Goal: Information Seeking & Learning: Learn about a topic

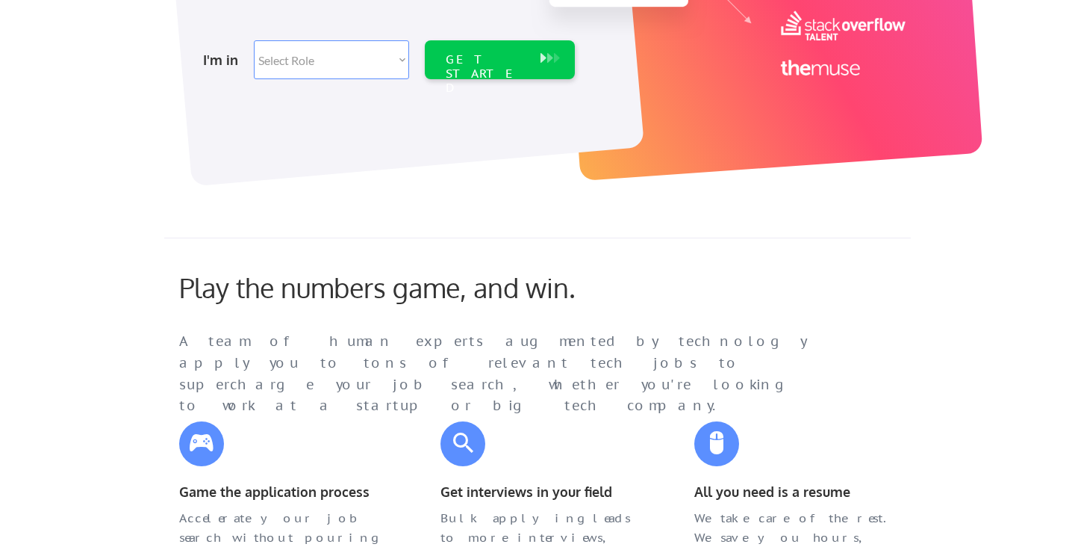
scroll to position [311, 0]
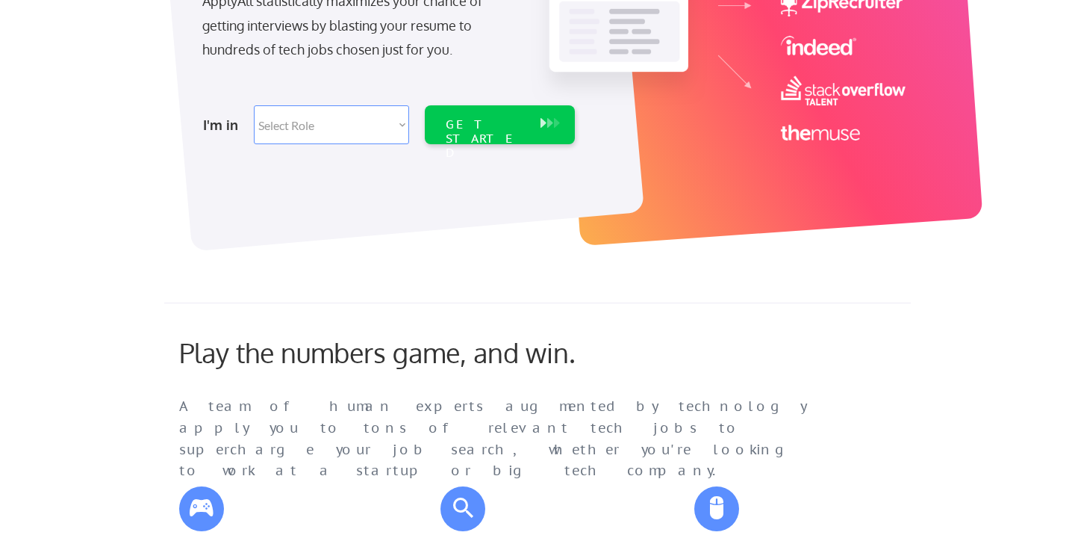
click at [352, 131] on select "Select Role Software Engineering Product Management Customer Success Sales UI/U…" at bounding box center [331, 124] width 155 height 39
select select ""engineering""
click at [491, 137] on div "GET STARTED" at bounding box center [485, 124] width 95 height 39
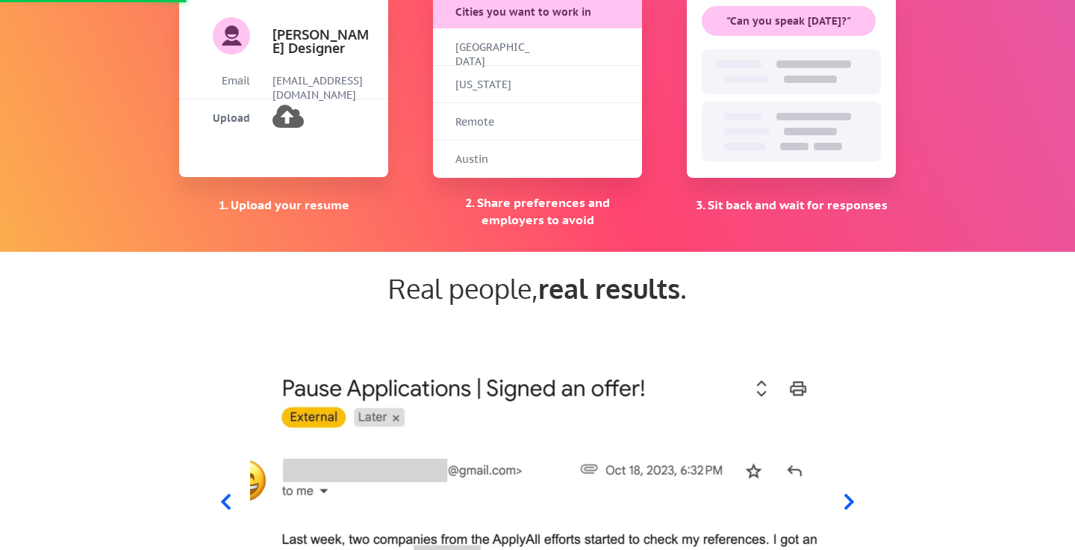
scroll to position [1643, 0]
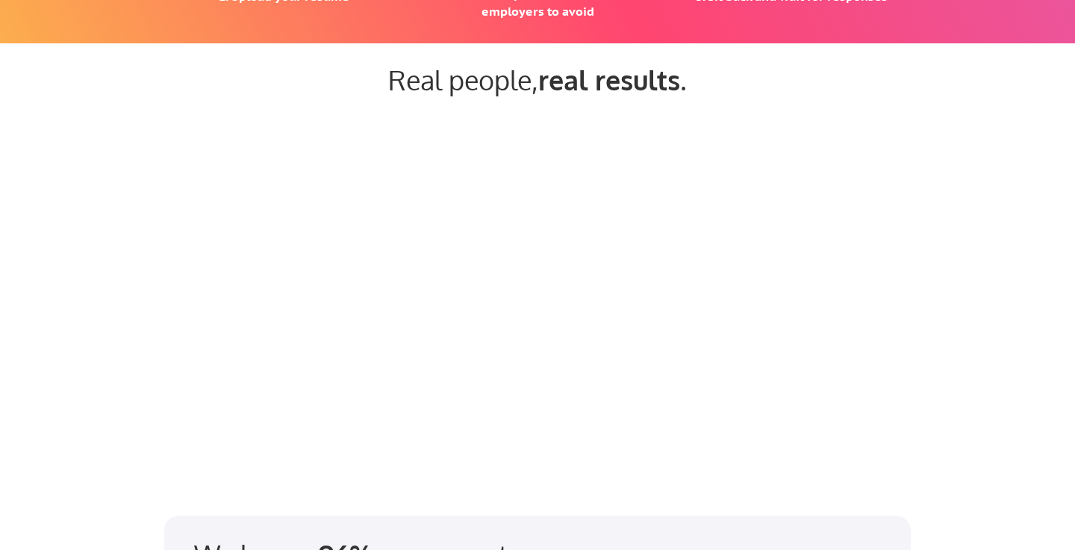
scroll to position [1404, 0]
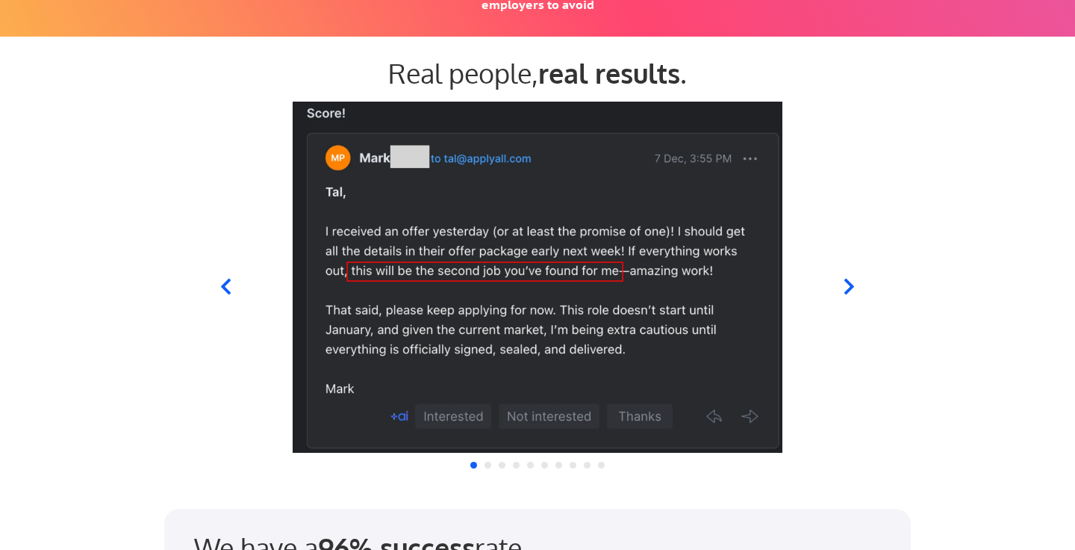
select select ""engineering""
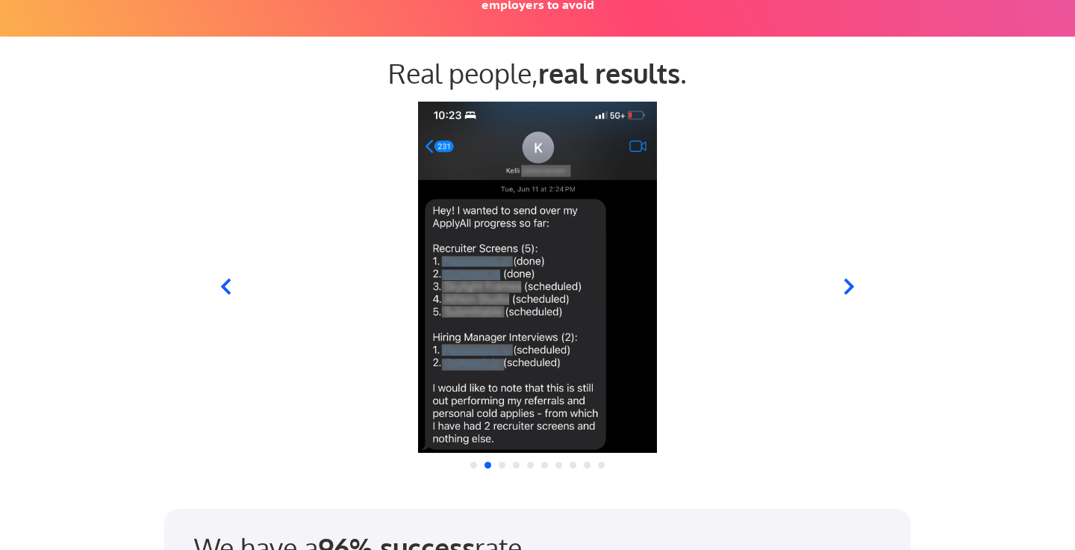
click at [228, 289] on icon at bounding box center [226, 286] width 19 height 19
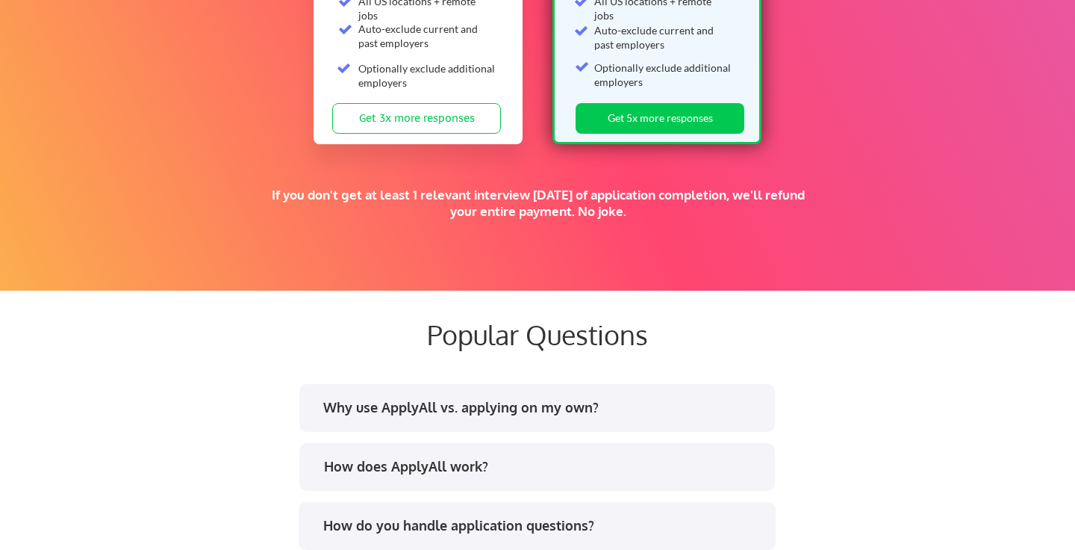
scroll to position [2576, 0]
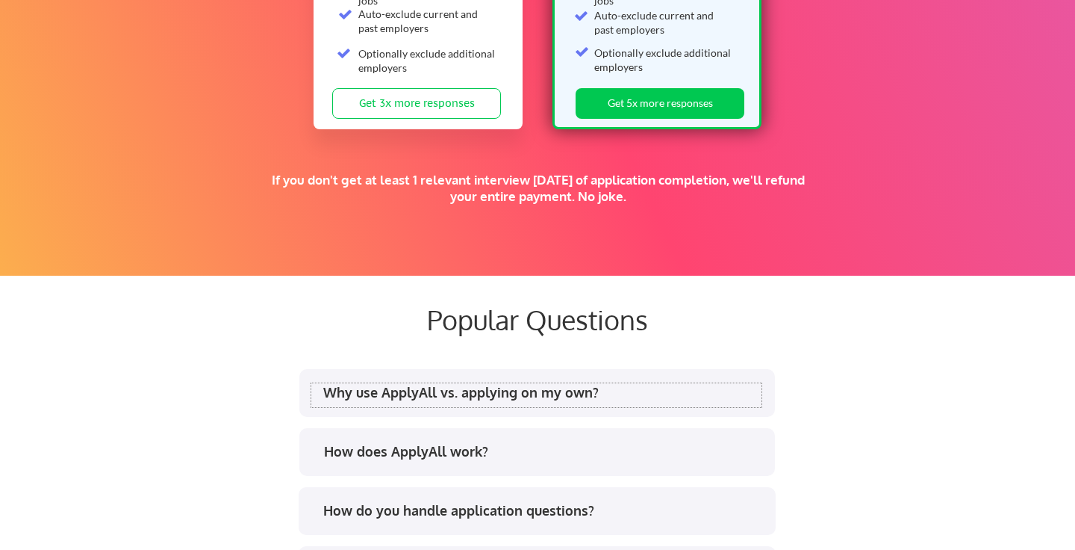
click at [588, 391] on div "Why use ApplyAll vs. applying on my own?" at bounding box center [542, 392] width 438 height 19
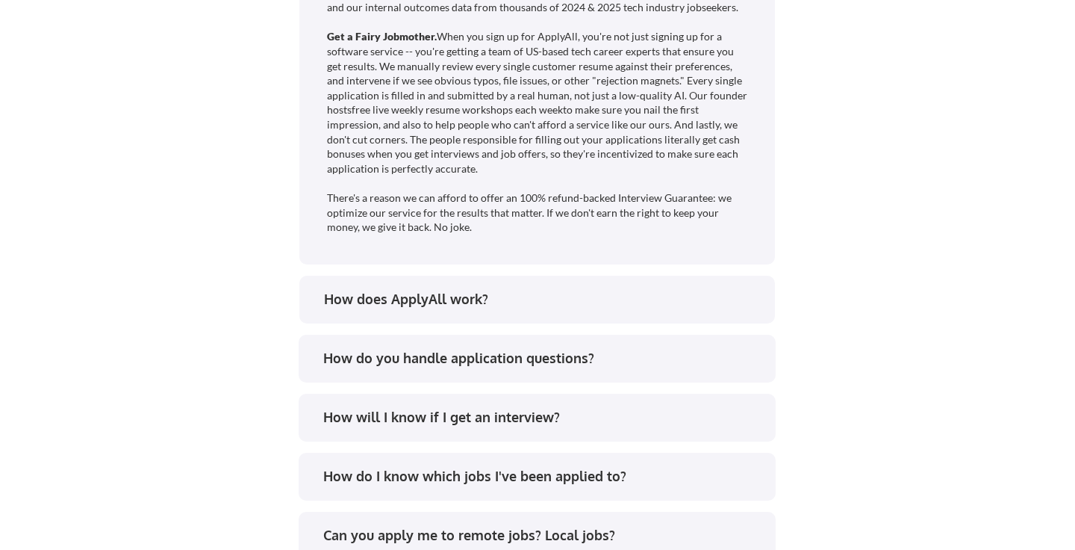
scroll to position [3189, 0]
click at [557, 296] on div "How does ApplyAll work?" at bounding box center [543, 297] width 438 height 19
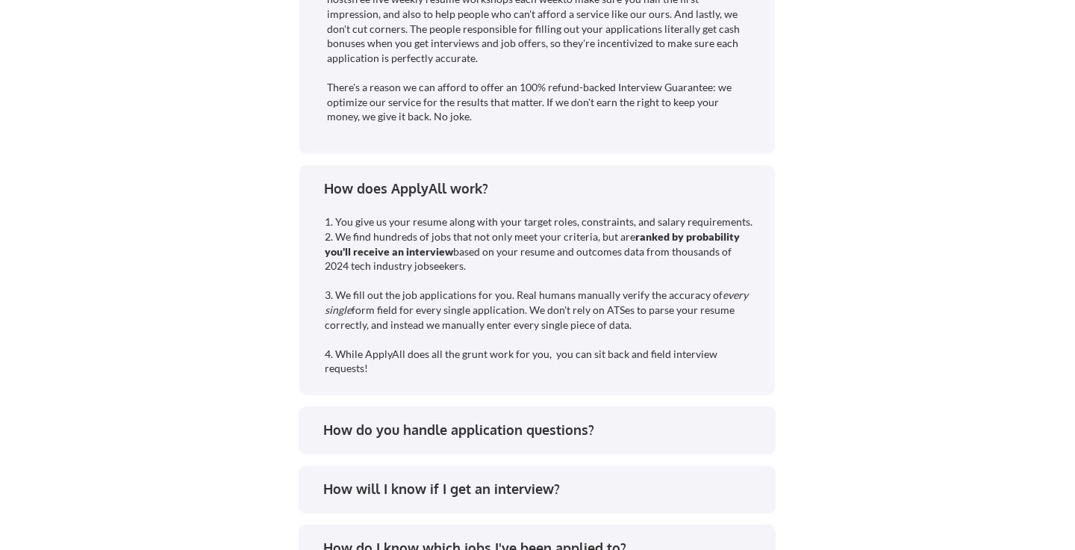
scroll to position [3343, 0]
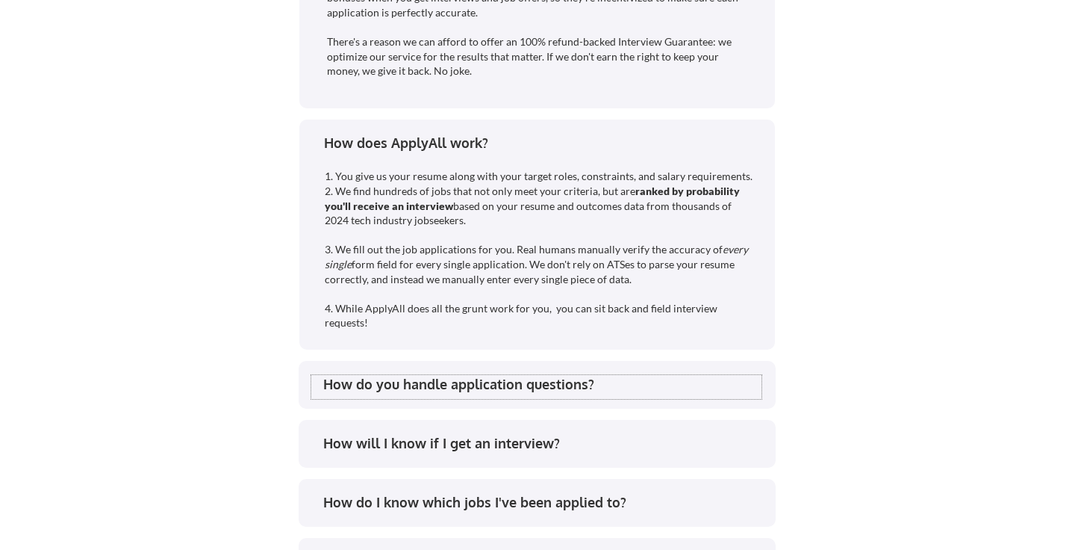
click at [536, 388] on div "How do you handle application questions?" at bounding box center [542, 384] width 438 height 19
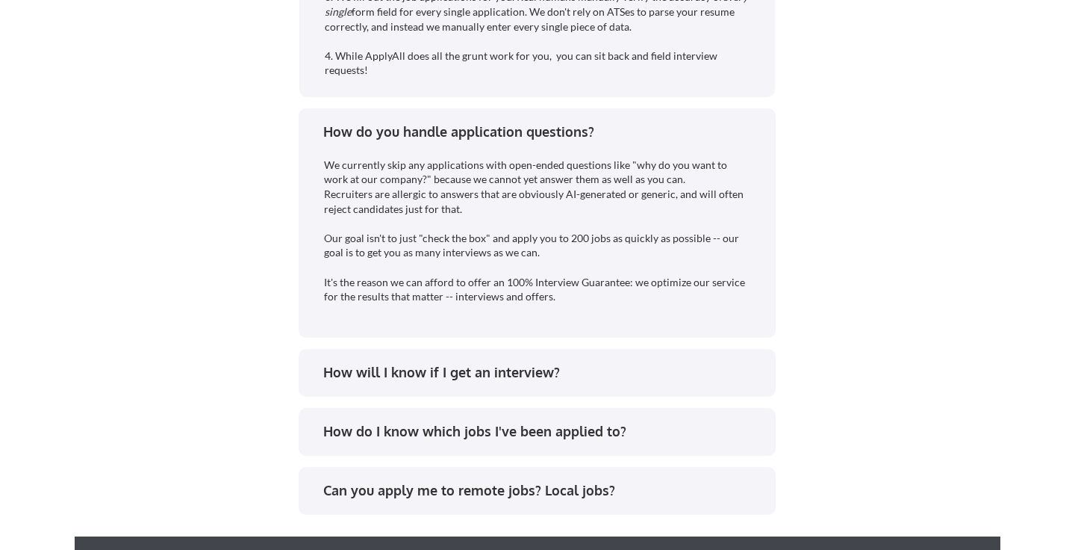
scroll to position [3620, 0]
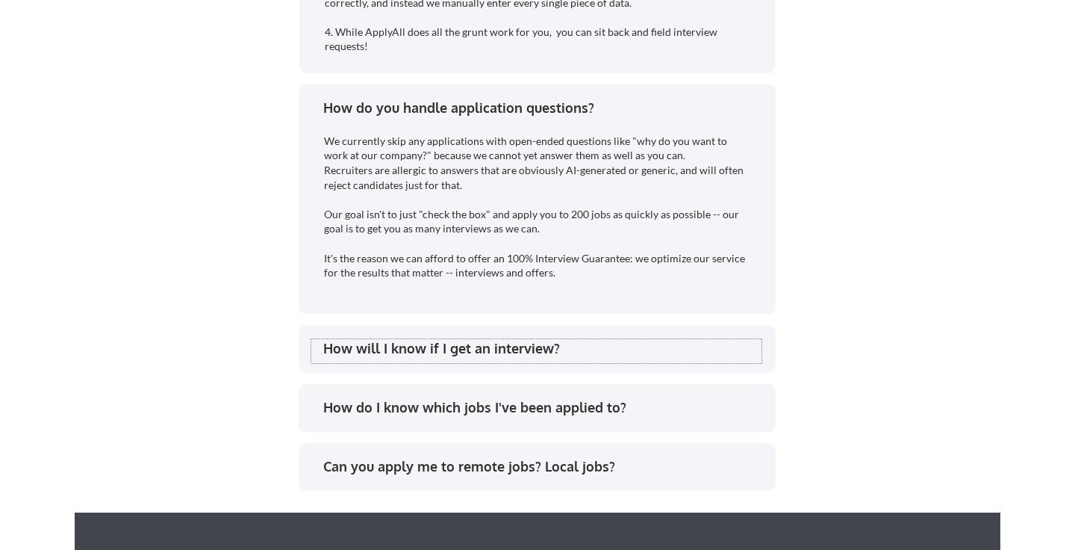
click at [536, 341] on div "How will I know if I get an interview?" at bounding box center [542, 348] width 438 height 19
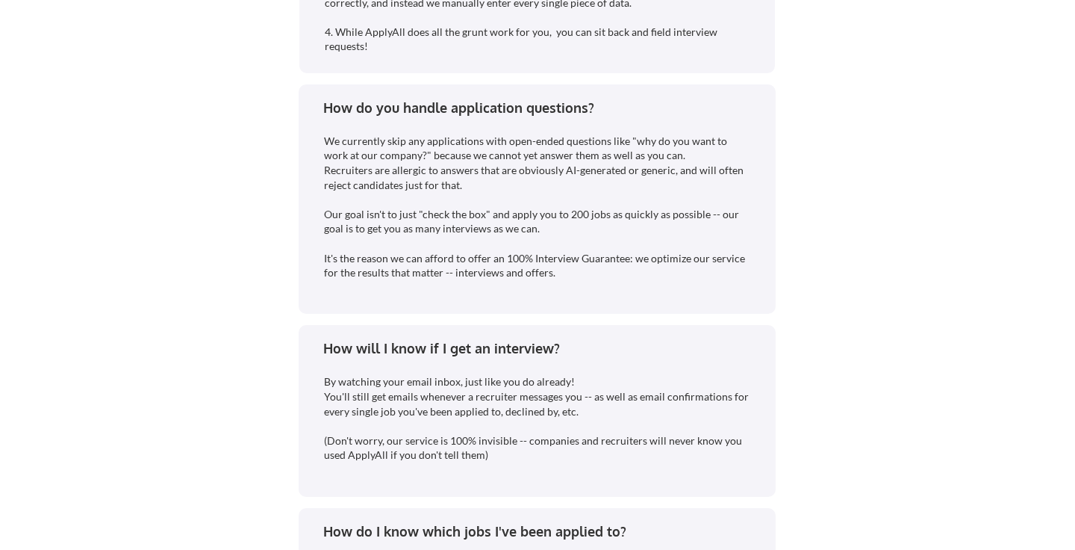
scroll to position [3710, 0]
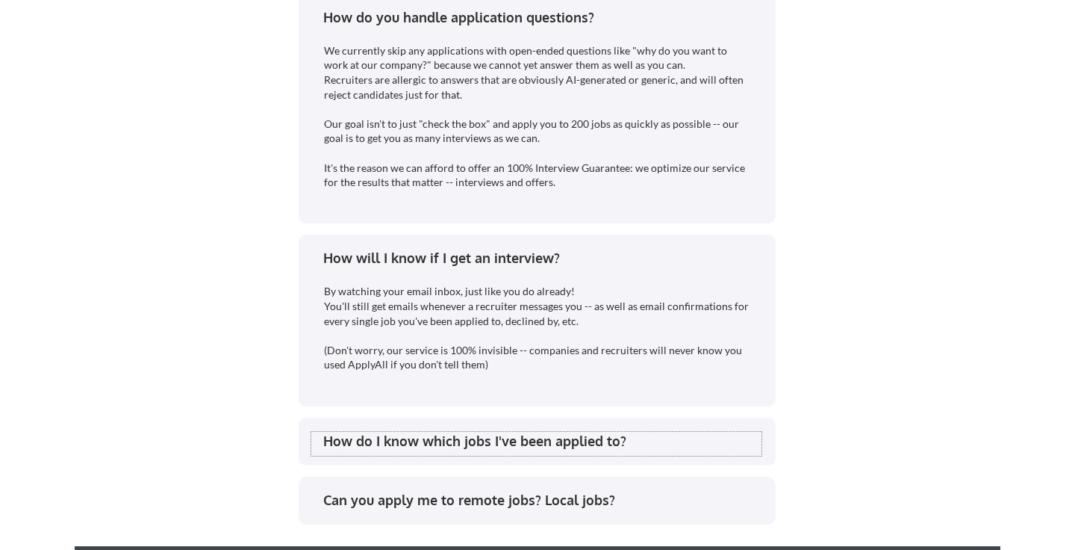
click at [503, 444] on div "How do I know which jobs I've been applied to?" at bounding box center [542, 441] width 438 height 19
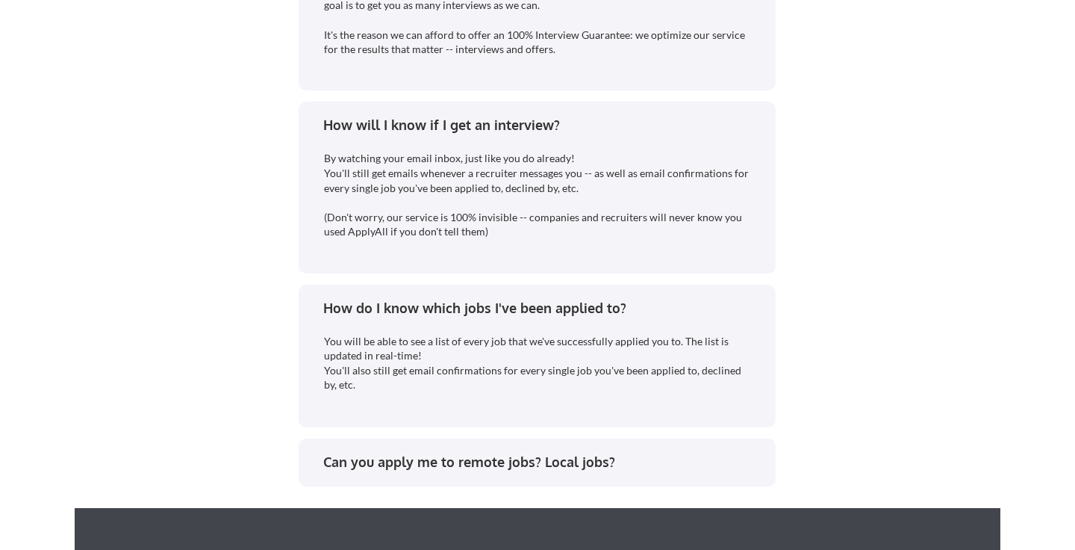
scroll to position [3844, 0]
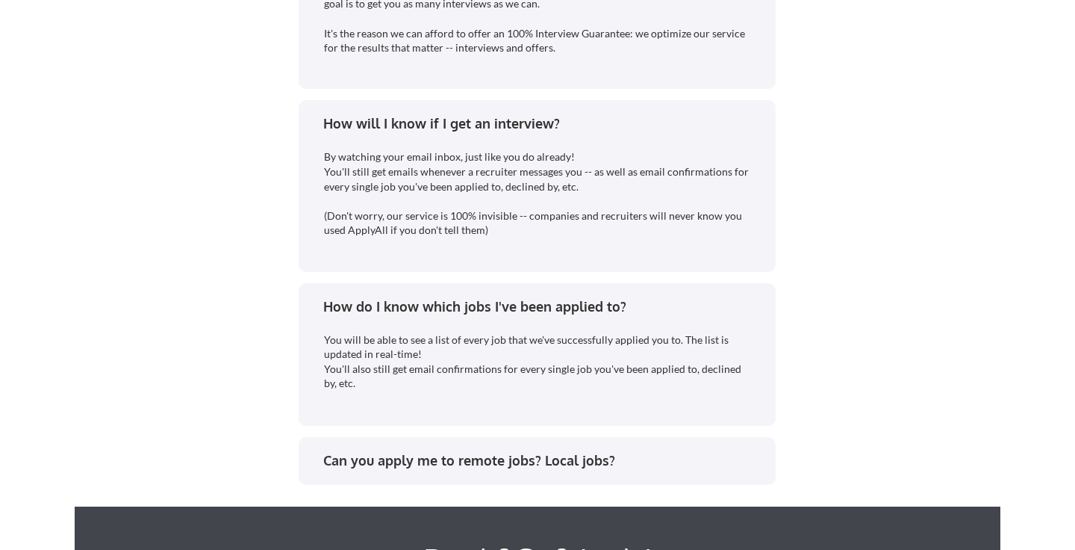
click at [503, 444] on div "Can you apply me to remote jobs? Local jobs?" at bounding box center [537, 461] width 477 height 48
click at [497, 455] on div "Can you apply me to remote jobs? Local jobs?" at bounding box center [542, 460] width 438 height 19
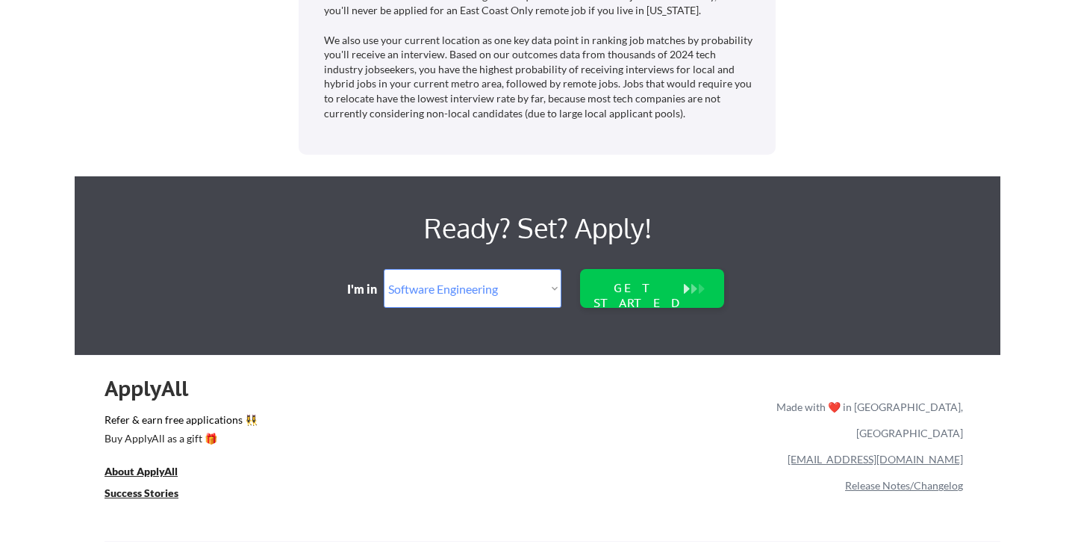
scroll to position [4451, 0]
